Goal: Task Accomplishment & Management: Use online tool/utility

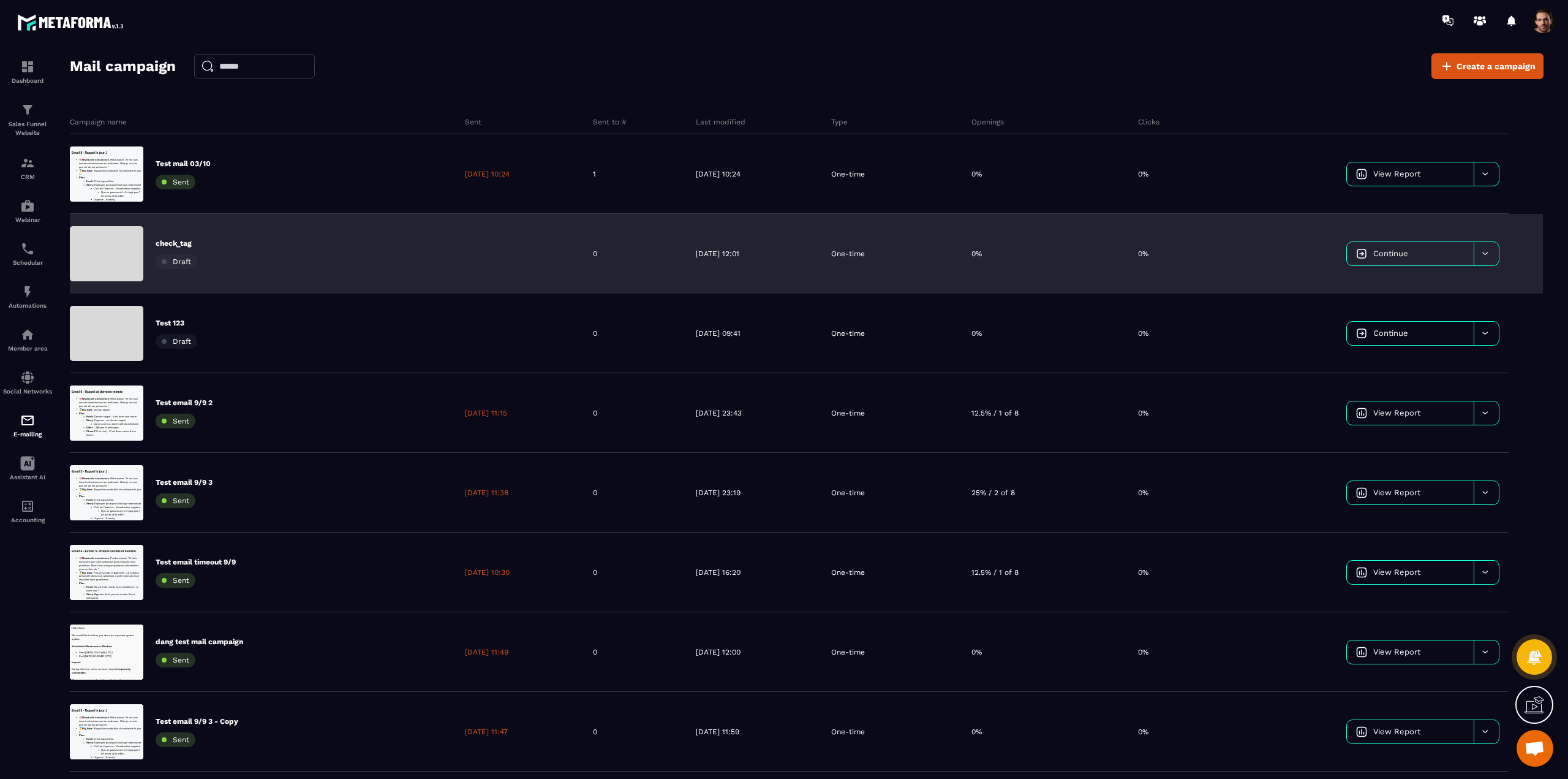
click at [1378, 254] on span "Continue" at bounding box center [1391, 254] width 35 height 10
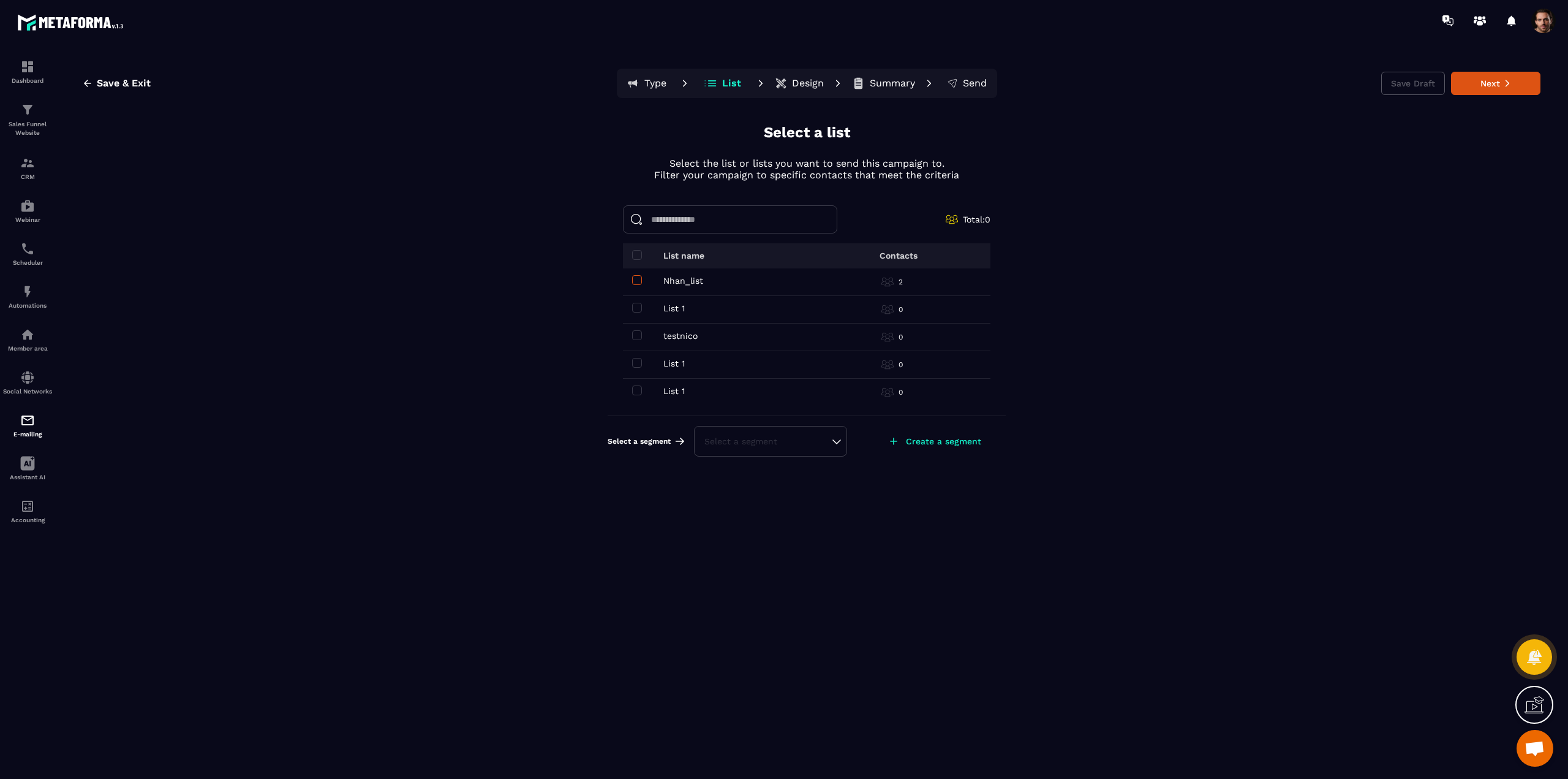
click at [636, 280] on span at bounding box center [637, 280] width 10 height 10
click at [1491, 87] on button "Next" at bounding box center [1496, 84] width 89 height 23
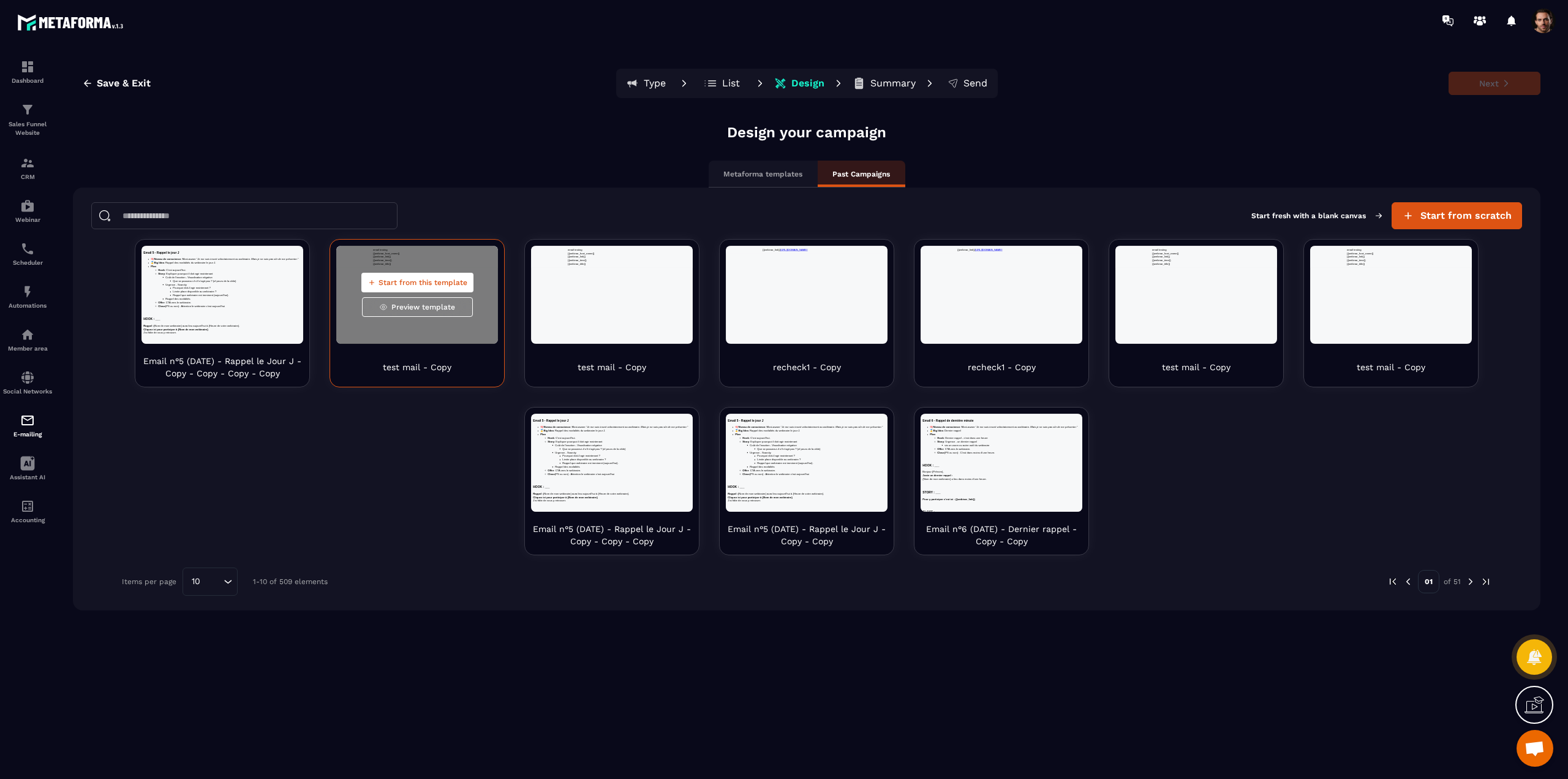
click at [423, 275] on button "Start from this template" at bounding box center [417, 283] width 112 height 19
